Goal: Download file/media

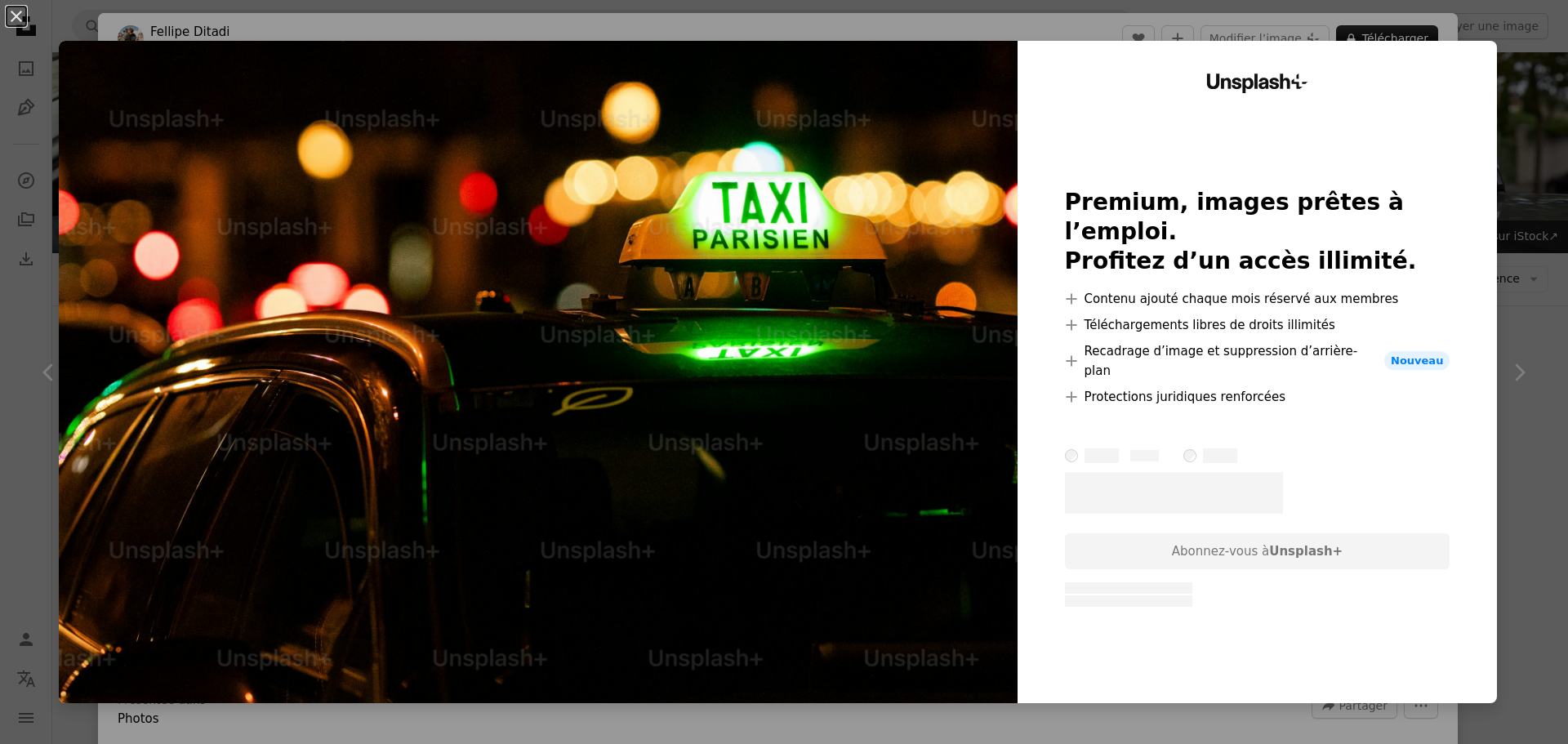
scroll to position [2124, 0]
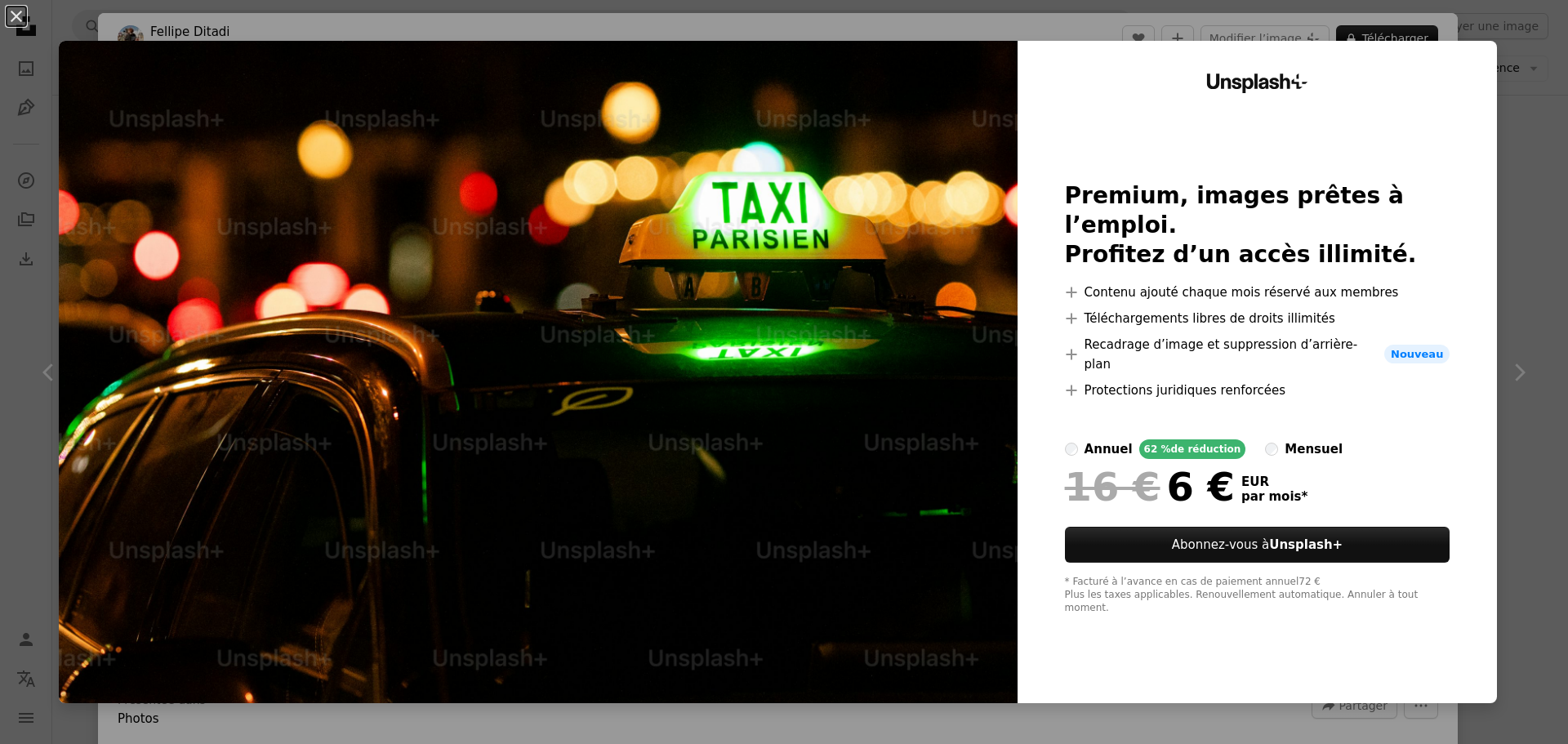
click at [1284, 439] on div "mensuel" at bounding box center [1313, 449] width 58 height 20
click at [16, 18] on button "An X shape" at bounding box center [16, 16] width 20 height 20
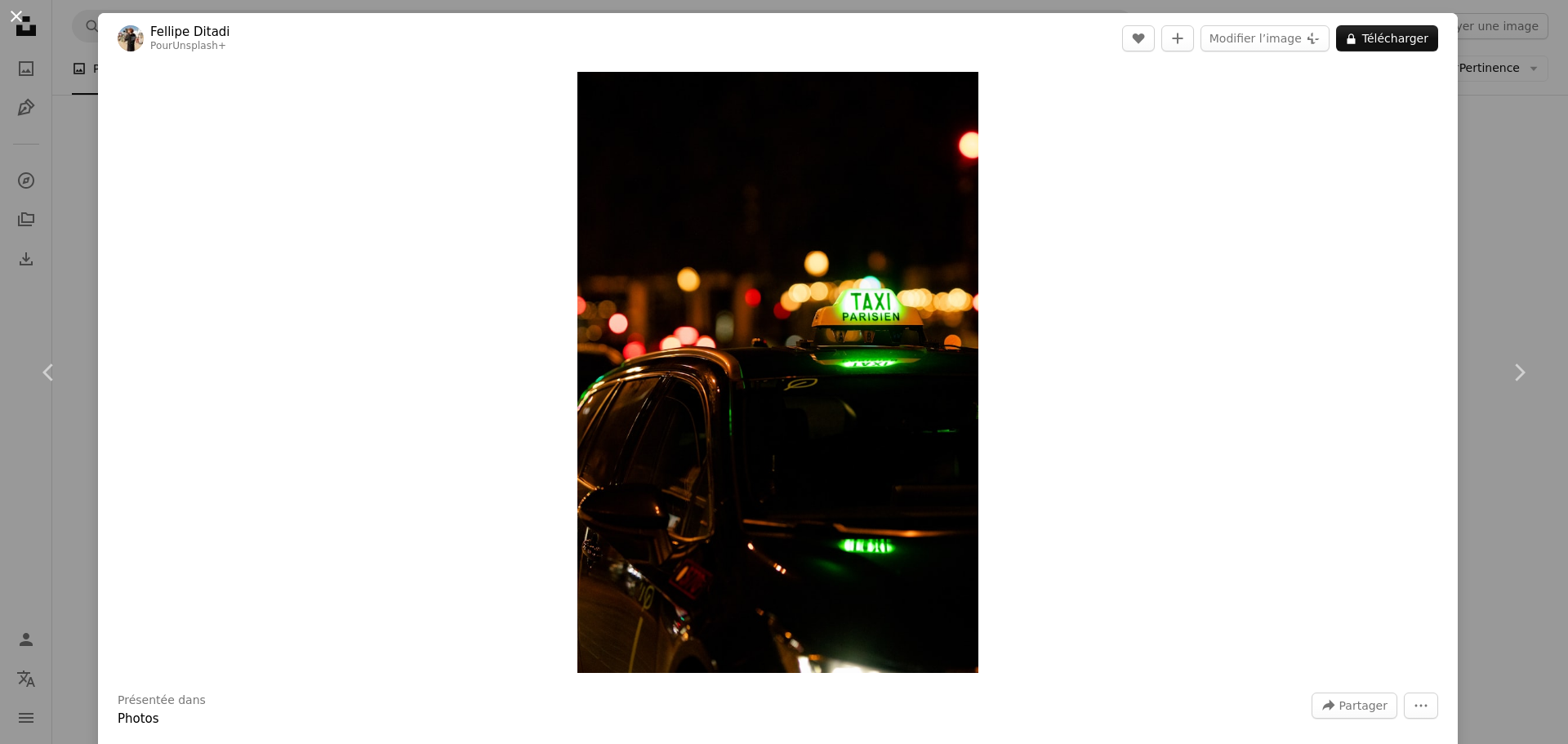
click at [18, 14] on button "An X shape" at bounding box center [16, 16] width 20 height 20
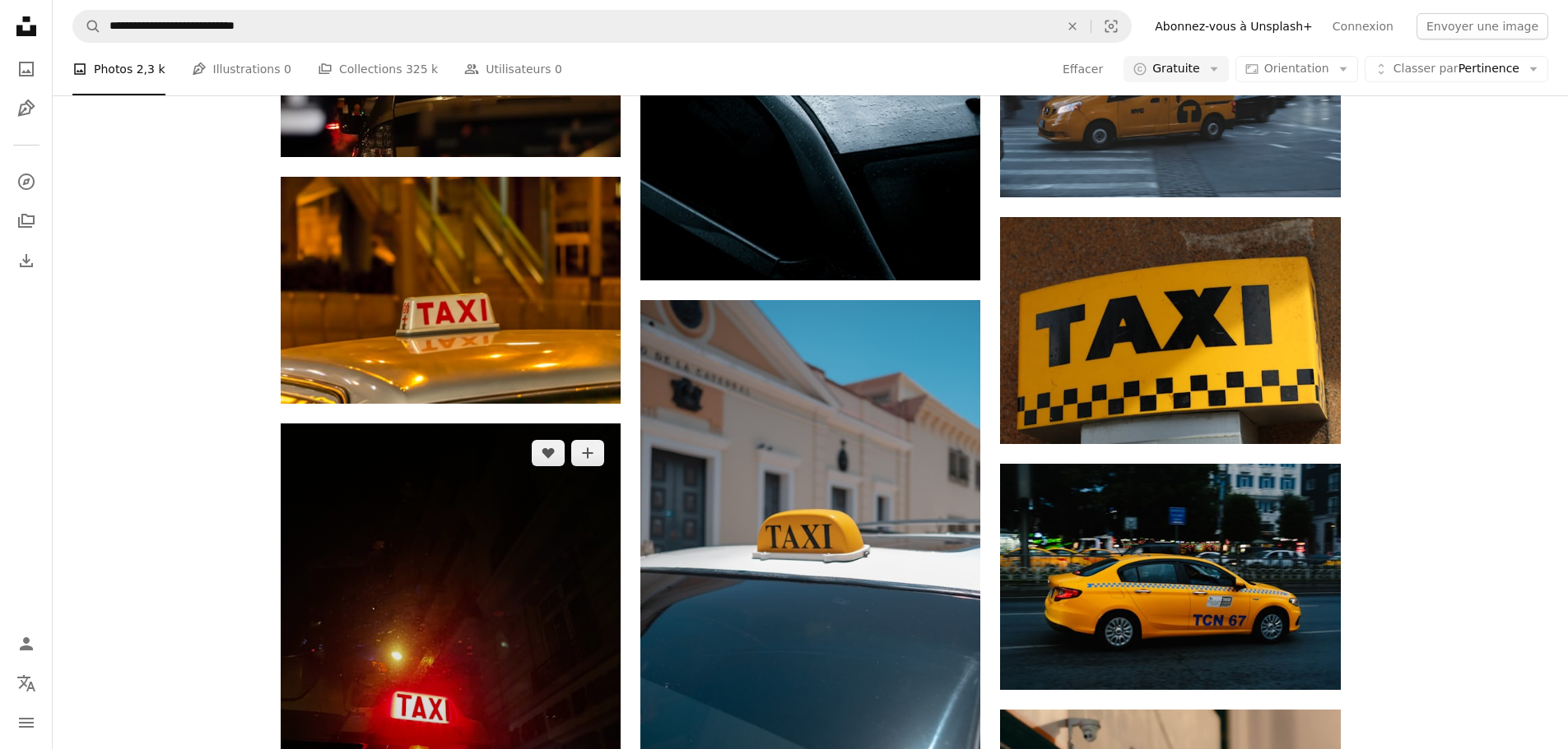
click at [522, 423] on img at bounding box center [450, 650] width 340 height 454
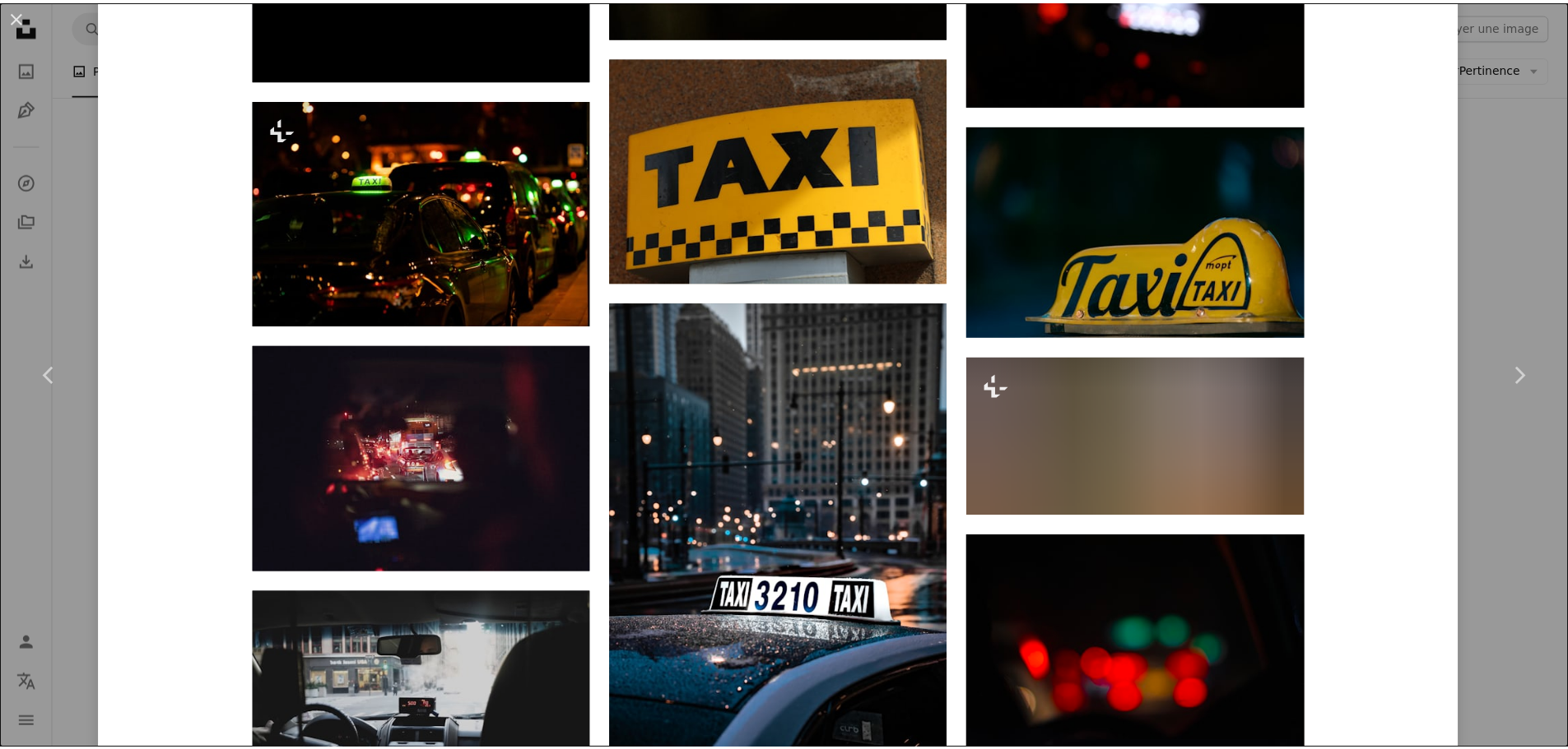
scroll to position [5592, 0]
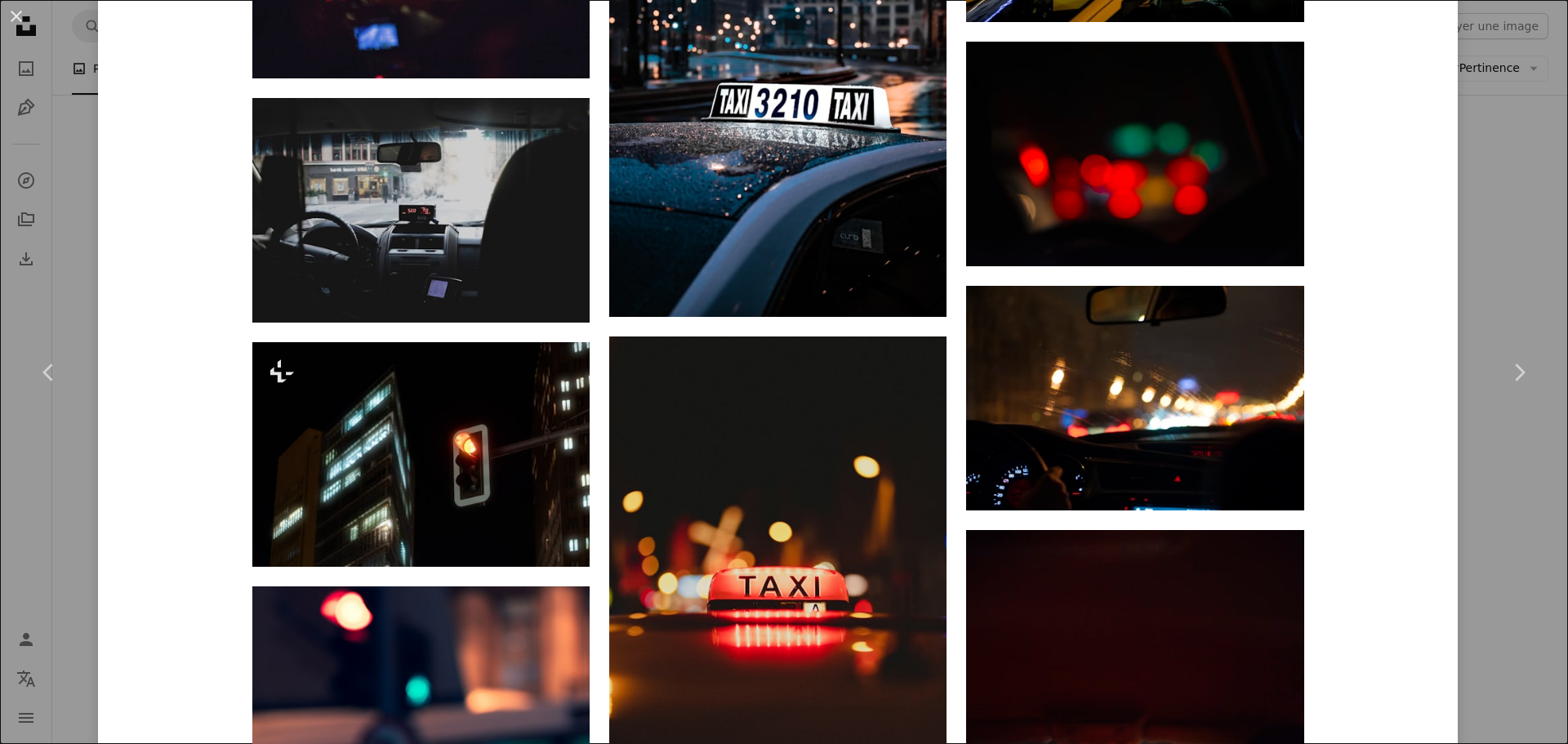
click at [1486, 281] on div "An X shape Chevron left Chevron right [PERSON_NAME] Disponible à l’embauche A c…" at bounding box center [784, 372] width 1568 height 744
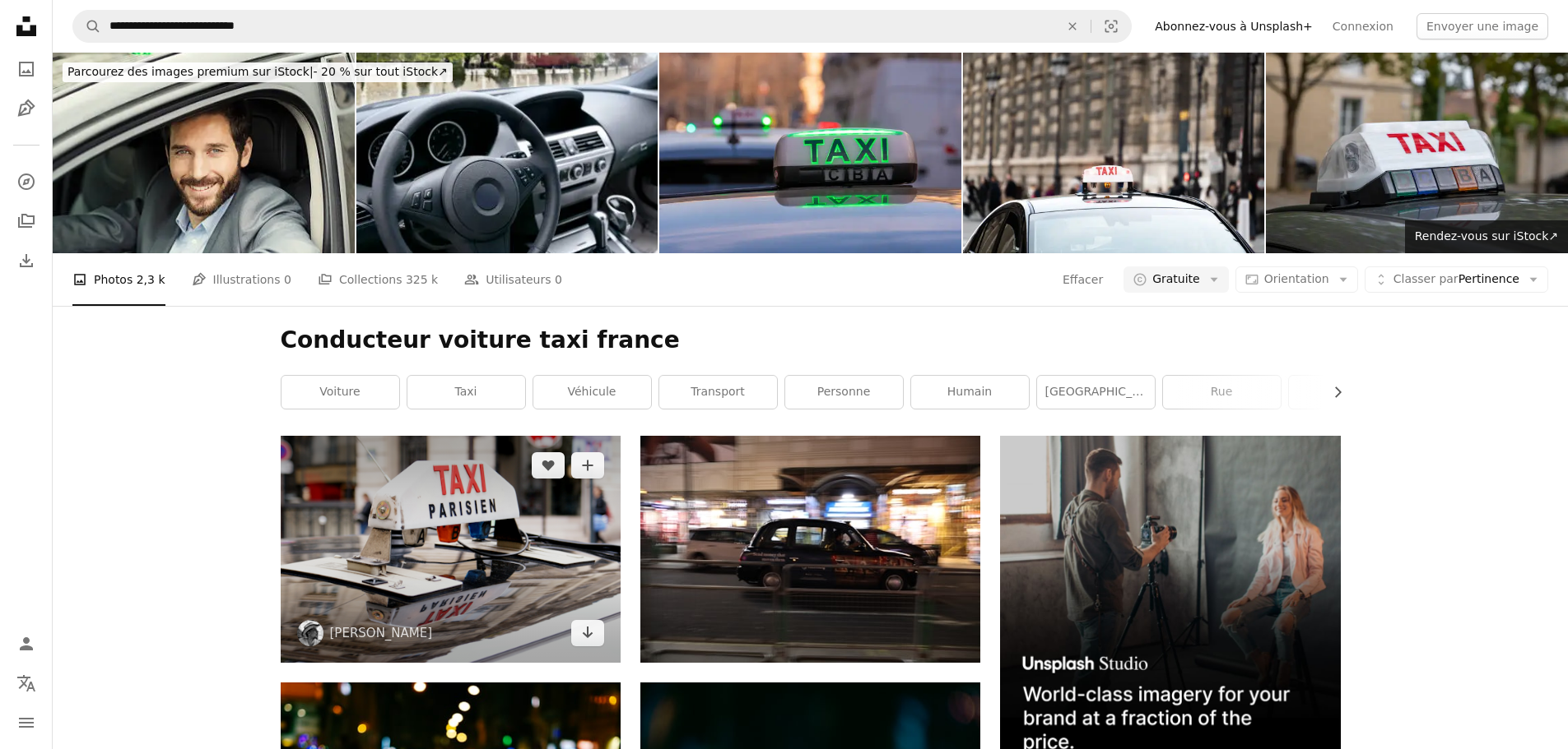
click at [464, 436] on img at bounding box center [450, 548] width 340 height 226
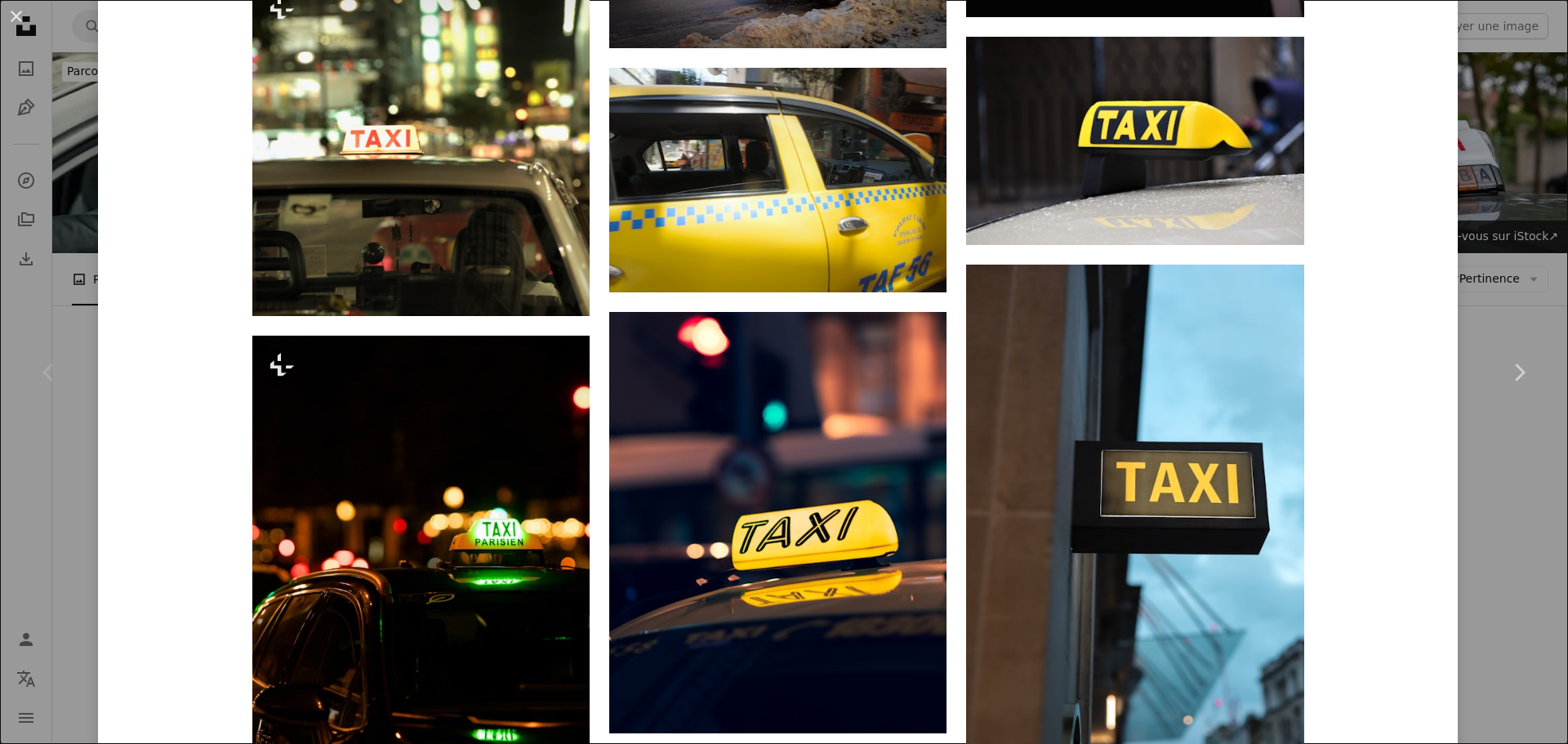
scroll to position [5229, 0]
